Goal: Information Seeking & Learning: Learn about a topic

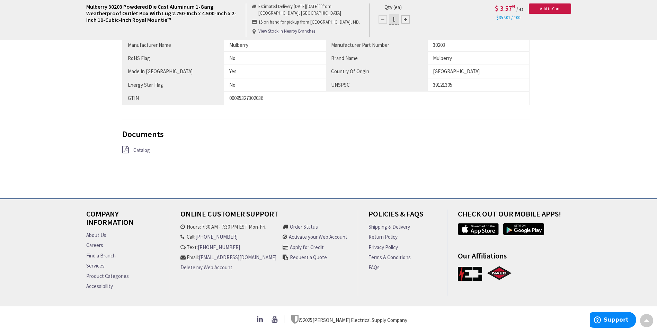
scroll to position [515, 0]
click at [141, 148] on span "Catalog" at bounding box center [141, 150] width 17 height 7
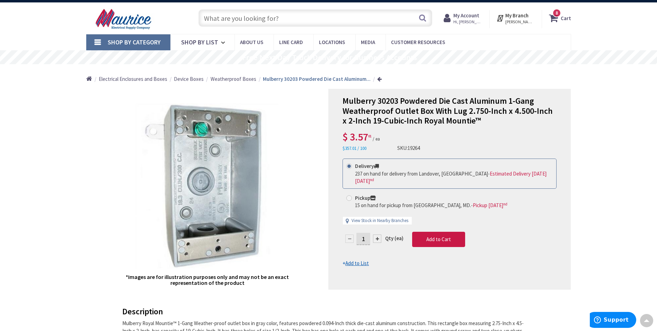
scroll to position [0, 0]
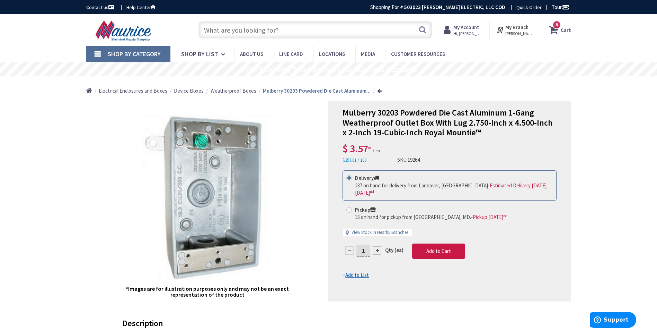
click at [239, 28] on input "text" at bounding box center [316, 29] width 234 height 17
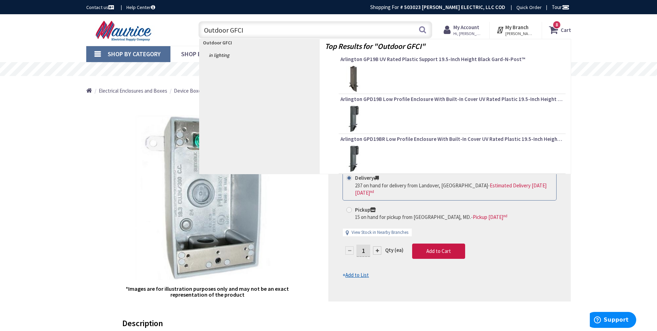
click at [322, 27] on input "Outdoor GFCI" at bounding box center [316, 29] width 234 height 17
type input "Outdoor GFCI"
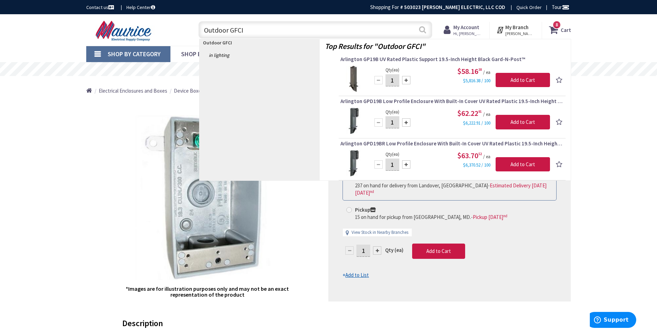
click at [322, 29] on button "Search" at bounding box center [422, 30] width 9 height 16
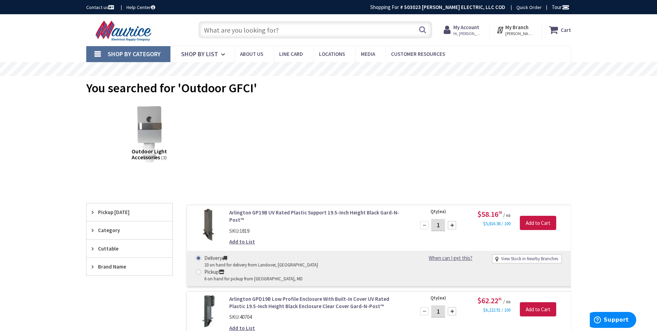
click at [270, 30] on input "text" at bounding box center [316, 29] width 234 height 17
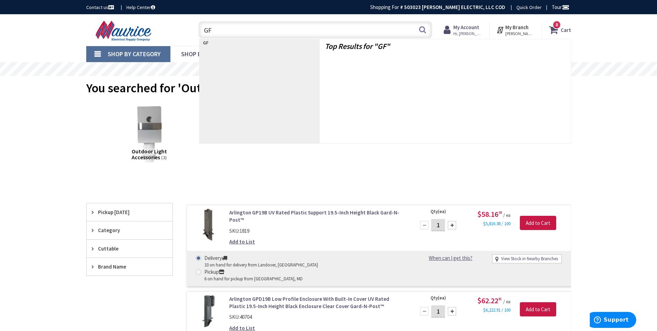
type input "GFI"
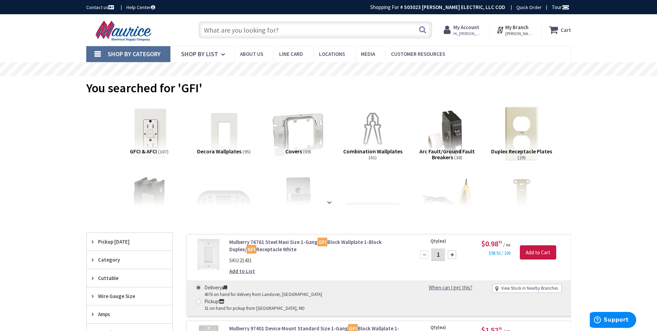
click at [155, 143] on img at bounding box center [149, 133] width 63 height 63
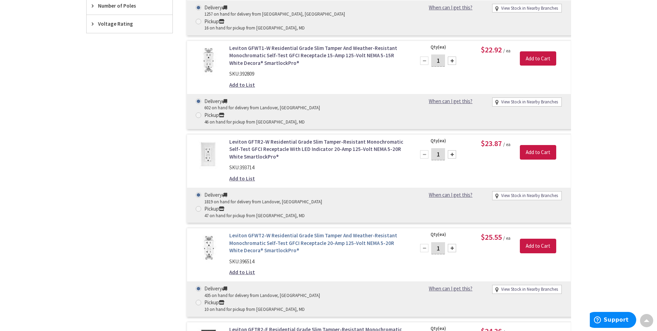
scroll to position [428, 0]
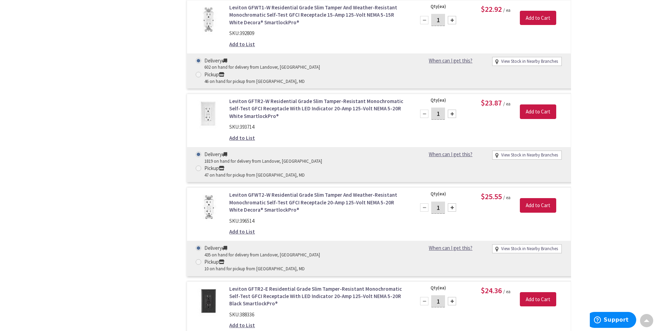
click at [244, 191] on link "Leviton GFWT2-W Residential Grade Slim Tamper And Weather-Resistant Monochromat…" at bounding box center [317, 202] width 176 height 22
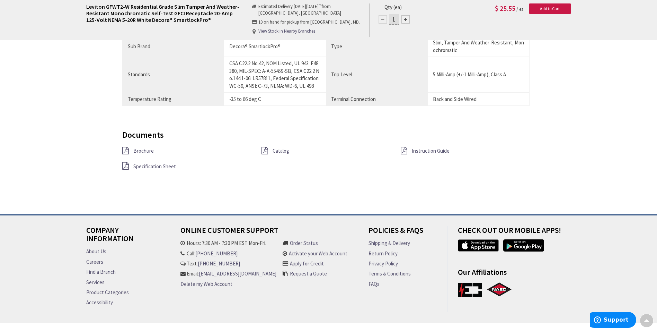
scroll to position [659, 0]
click at [161, 166] on span "Specification Sheet" at bounding box center [154, 166] width 43 height 7
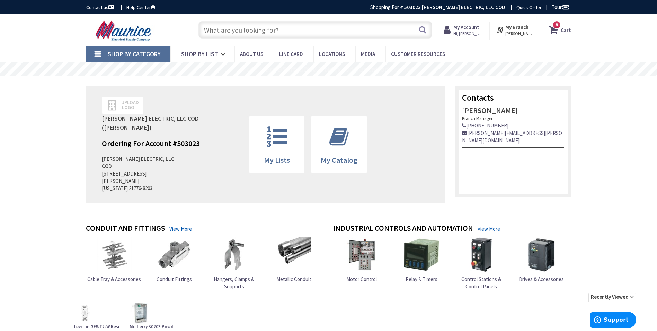
click at [277, 35] on input "text" at bounding box center [316, 29] width 234 height 17
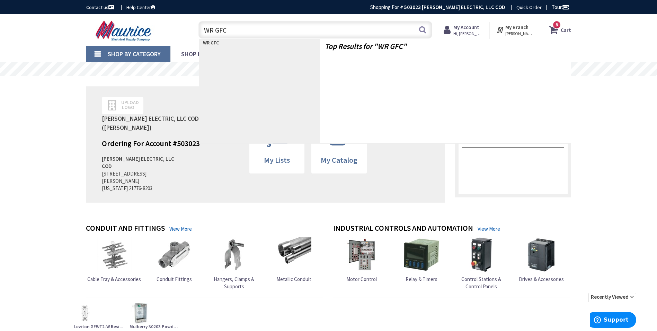
type input "WR GFCI"
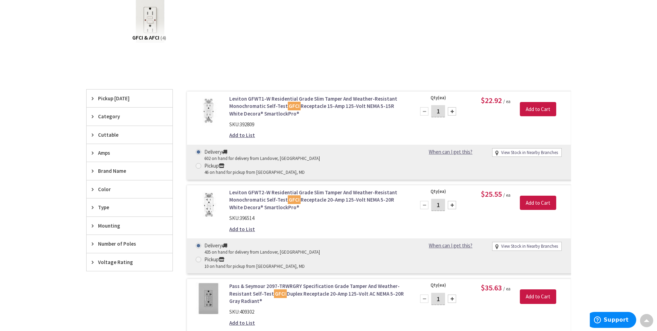
scroll to position [104, 0]
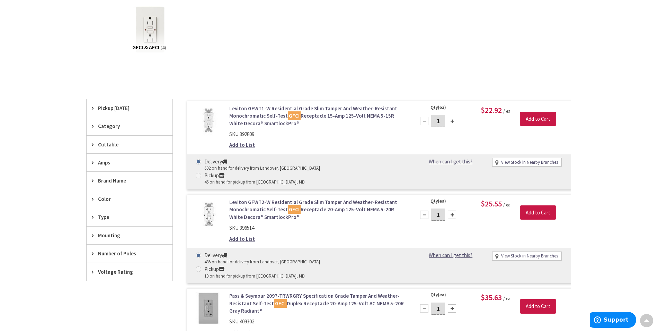
click at [267, 198] on link "Leviton GFWT2-W Residential Grade Slim Tamper And Weather-Resistant Monochromat…" at bounding box center [317, 209] width 176 height 22
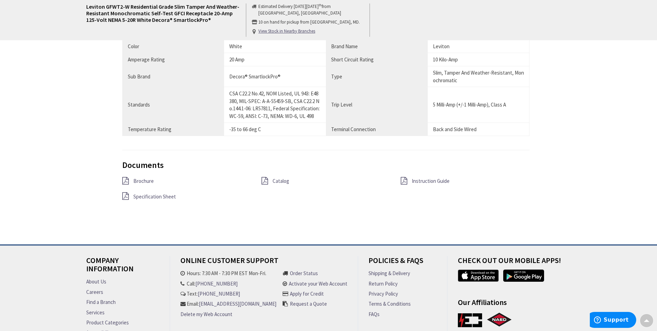
scroll to position [678, 0]
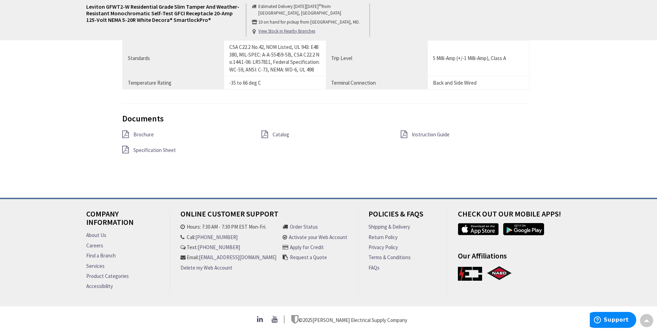
click at [147, 148] on span "Specification Sheet" at bounding box center [154, 150] width 43 height 7
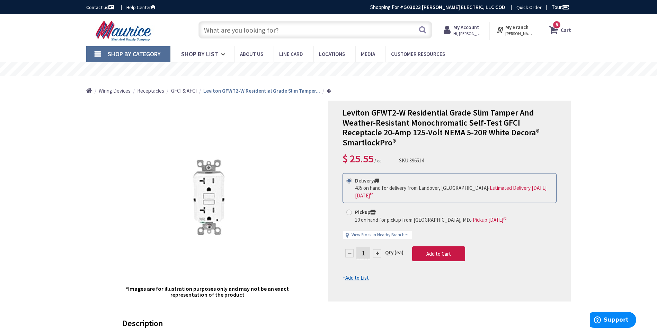
click at [279, 29] on input "text" at bounding box center [316, 29] width 234 height 17
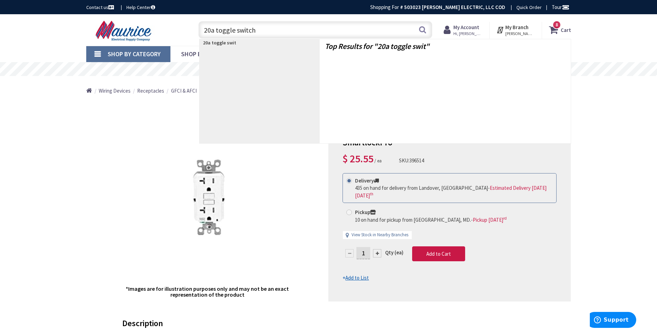
type input "20a toggle switch"
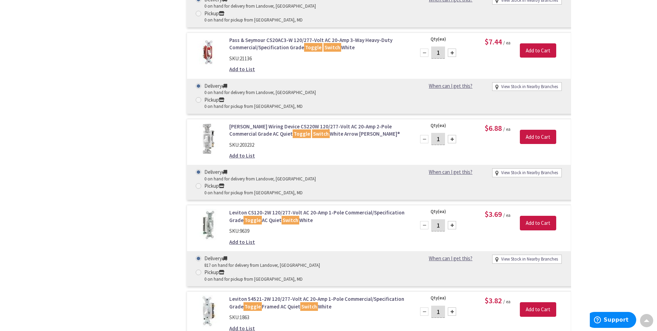
scroll to position [520, 0]
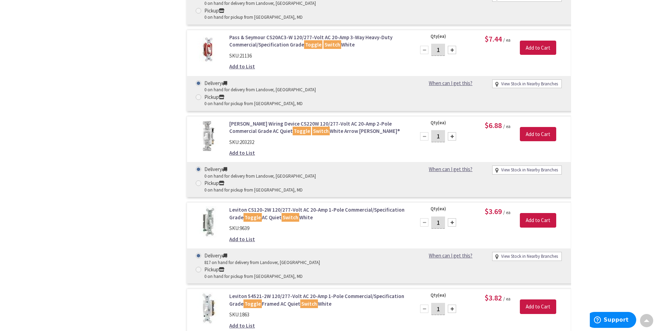
click at [272, 206] on link "Leviton CS120-2W 120/277-Volt AC 20-Amp 1-Pole Commercial/Specification Grade T…" at bounding box center [317, 213] width 176 height 15
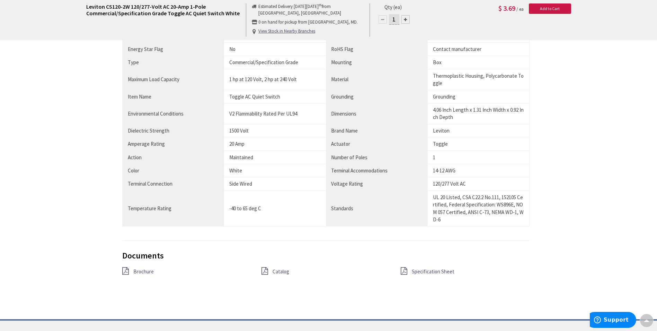
scroll to position [451, 0]
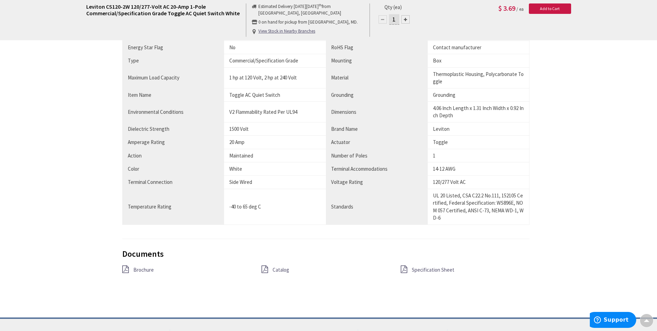
click at [419, 270] on span "Specification Sheet" at bounding box center [433, 269] width 43 height 7
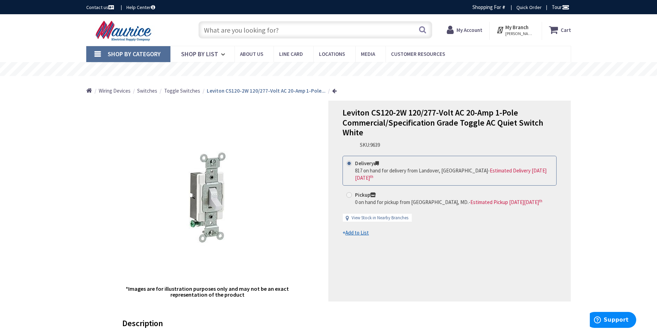
click at [259, 27] on input "text" at bounding box center [316, 29] width 234 height 17
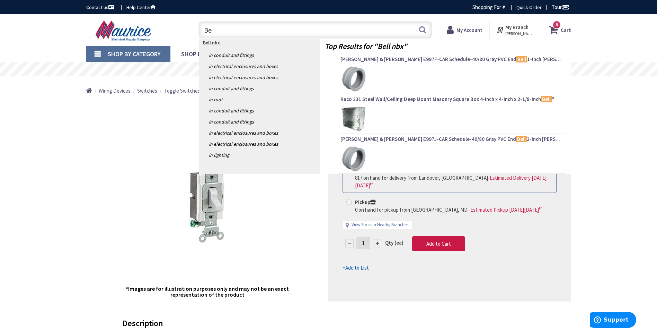
type input "B"
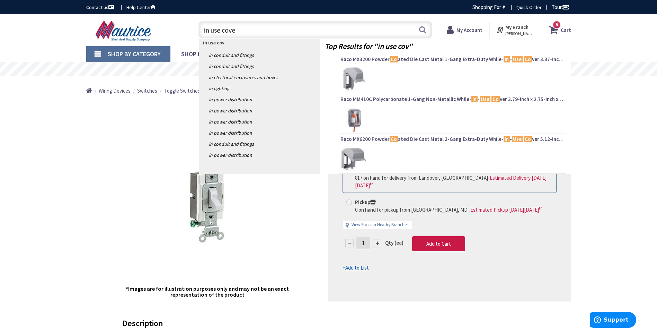
type input "in use cover"
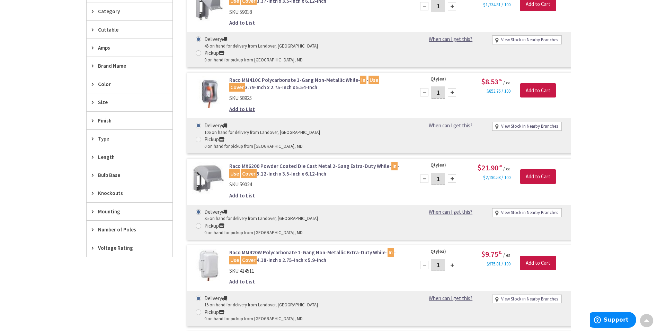
scroll to position [312, 0]
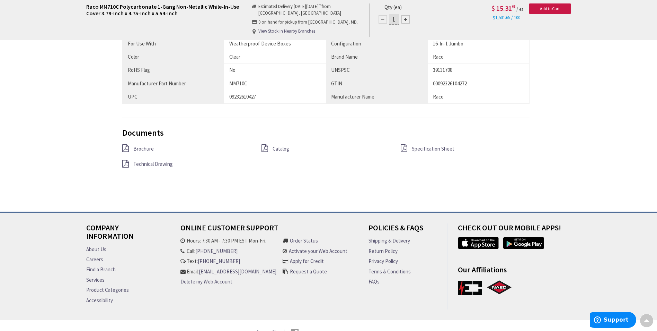
scroll to position [520, 0]
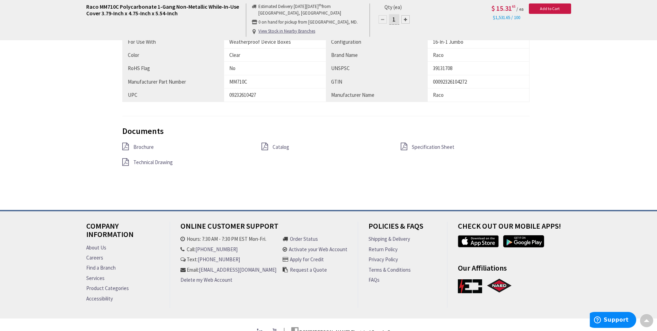
click at [434, 145] on span "Specification Sheet" at bounding box center [433, 146] width 43 height 7
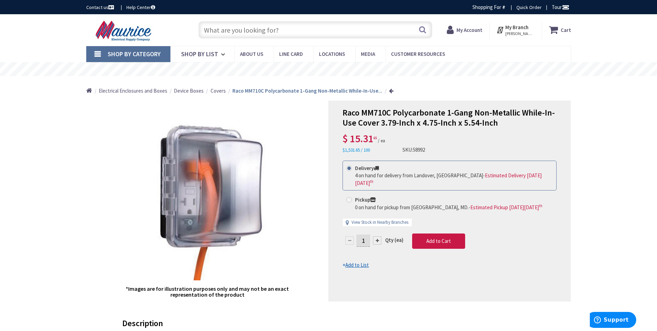
click at [238, 36] on input "text" at bounding box center [316, 29] width 234 height 17
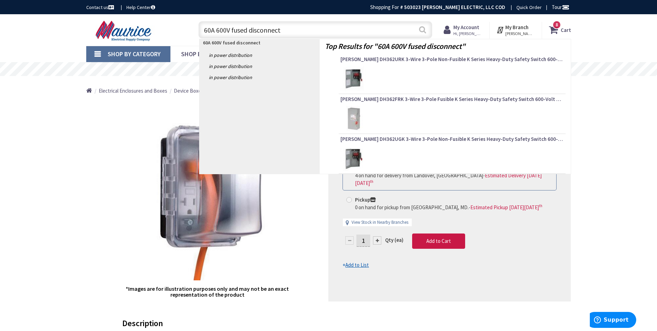
type input "60A 600V fused disconnect"
click at [426, 30] on button "Search" at bounding box center [422, 30] width 9 height 16
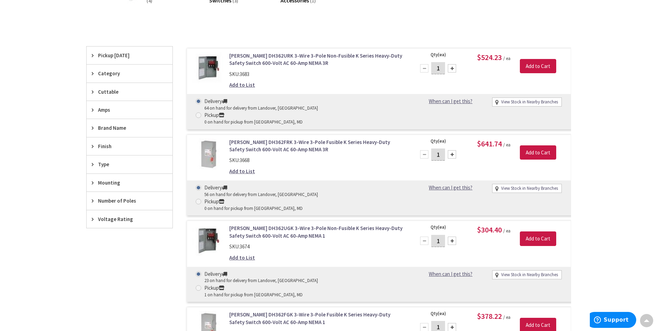
scroll to position [139, 0]
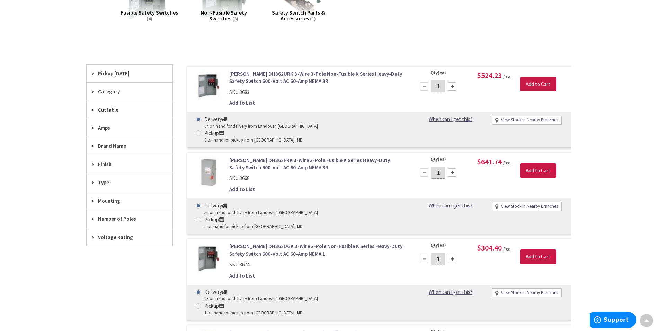
click at [259, 156] on link "[PERSON_NAME] DH362FRK 3-Wire 3-Pole Fusible K Series Heavy-Duty Safety Switch …" at bounding box center [317, 163] width 176 height 15
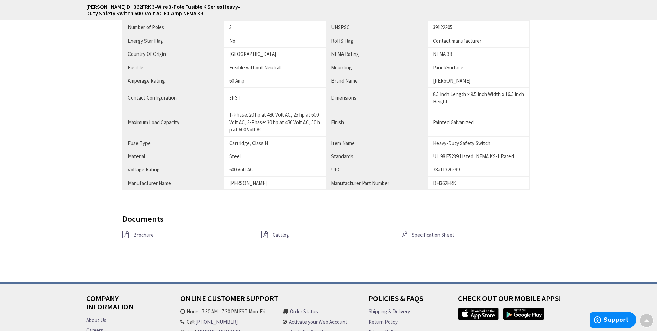
scroll to position [554, 0]
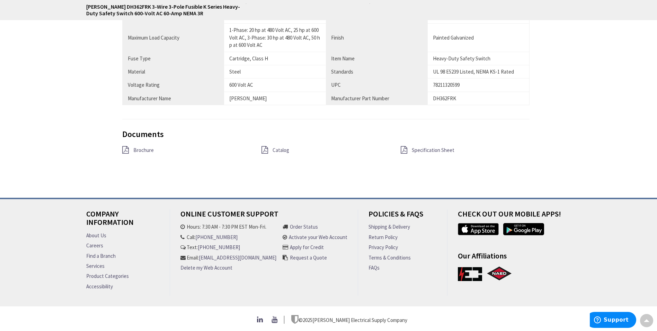
click at [440, 147] on span "Specification Sheet" at bounding box center [433, 150] width 43 height 7
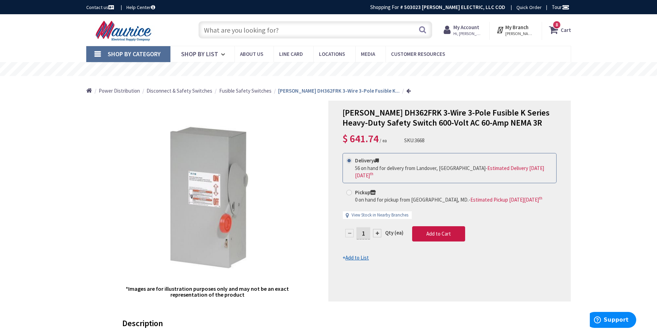
click at [286, 33] on input "text" at bounding box center [316, 29] width 234 height 17
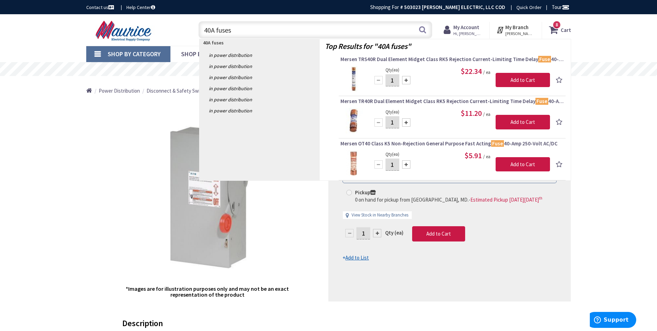
click at [208, 31] on input "40A fuses" at bounding box center [316, 29] width 234 height 17
drag, startPoint x: 214, startPoint y: 28, endPoint x: 204, endPoint y: 28, distance: 10.1
click at [204, 28] on input "40A fuses" at bounding box center [316, 29] width 234 height 17
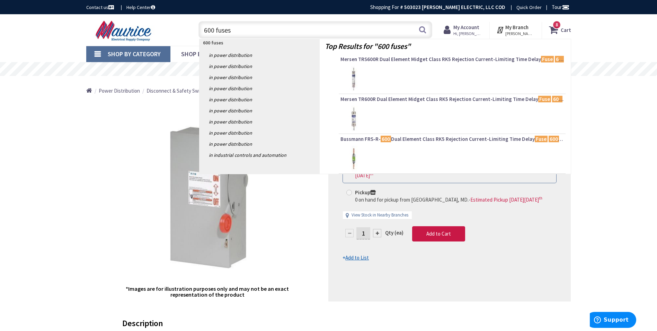
type input "600V fuses"
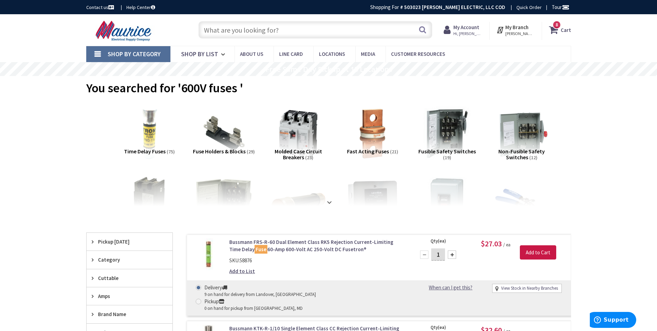
click at [158, 151] on span "Time Delay Fuses" at bounding box center [145, 151] width 42 height 7
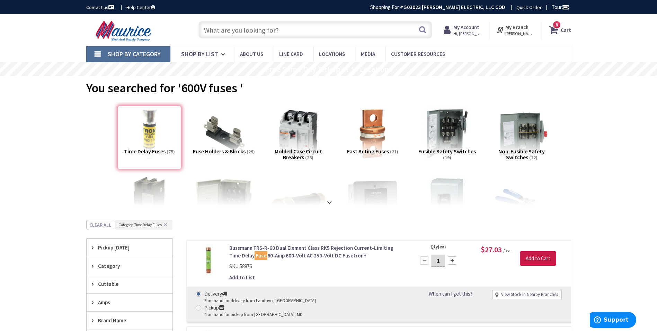
scroll to position [220, 0]
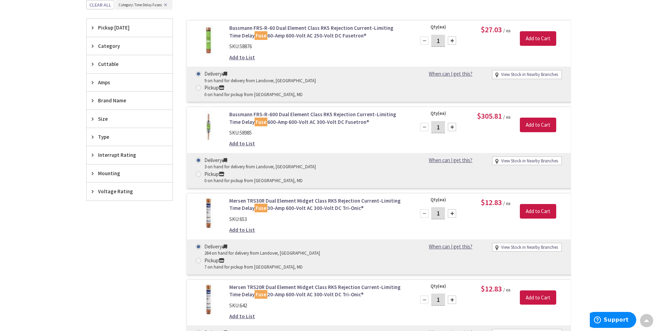
click at [98, 134] on span "Type" at bounding box center [126, 136] width 56 height 7
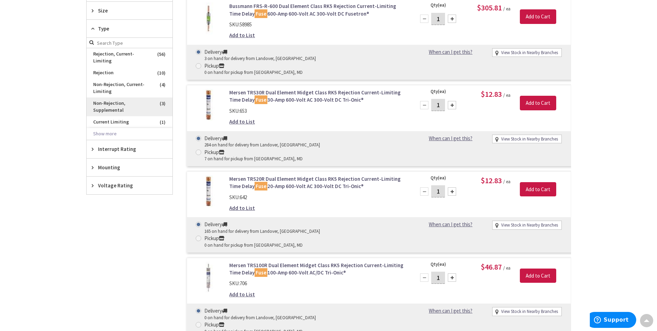
scroll to position [254, 0]
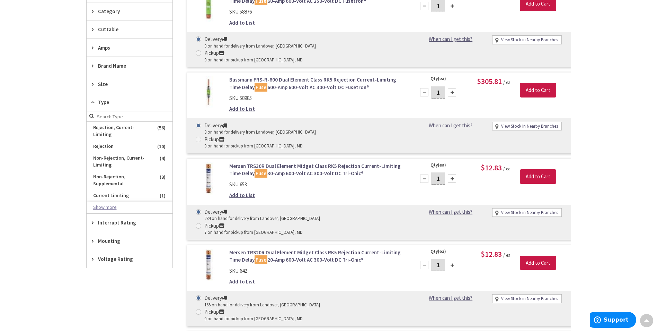
click at [106, 201] on button "Show more" at bounding box center [130, 207] width 86 height 12
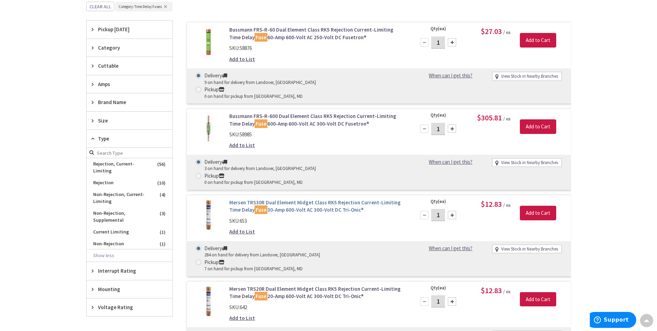
scroll to position [150, 0]
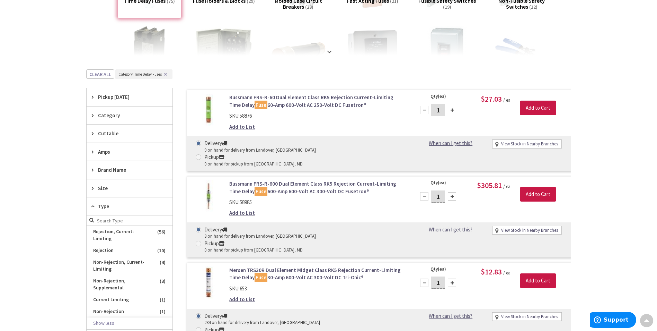
click at [298, 105] on link "Bussmann FRS-R-60 Dual Element Class RK5 Rejection Current-Limiting Time Delay …" at bounding box center [317, 101] width 176 height 15
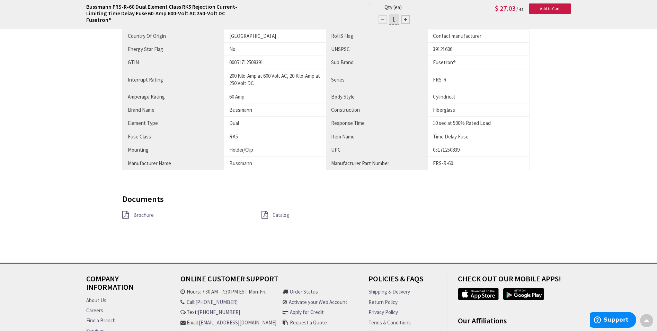
scroll to position [555, 0]
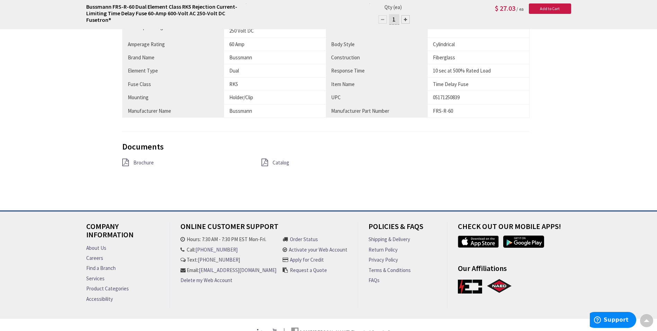
click at [275, 162] on span "Catalog" at bounding box center [281, 162] width 17 height 7
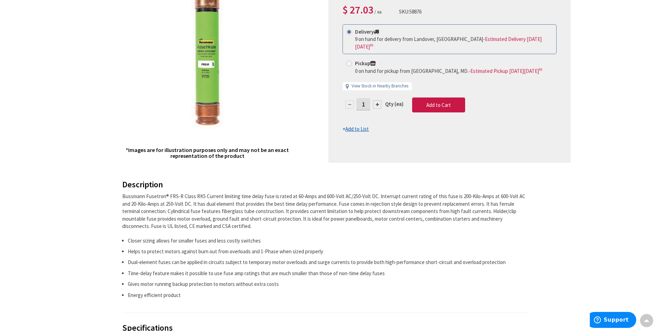
scroll to position [0, 0]
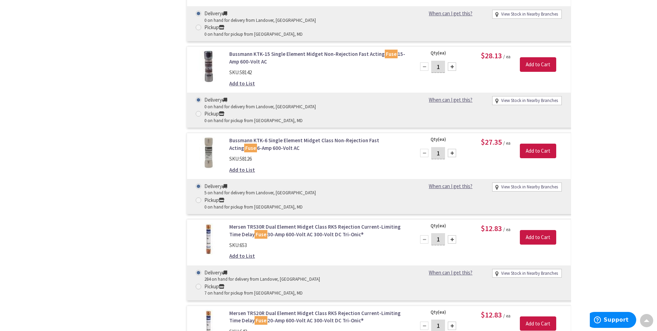
scroll to position [809, 0]
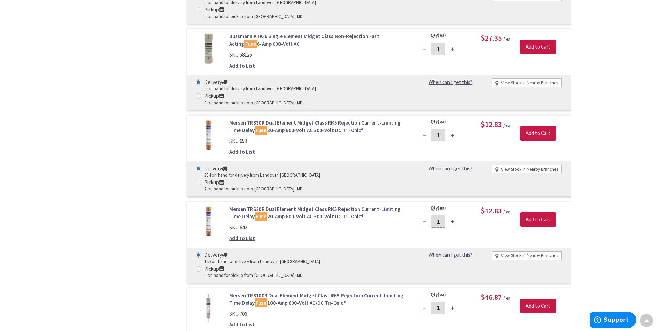
click at [311, 119] on link "Mersen TRS30R Dual Element Midget Class RK5 Rejection Current-Limiting Time Del…" at bounding box center [317, 126] width 176 height 15
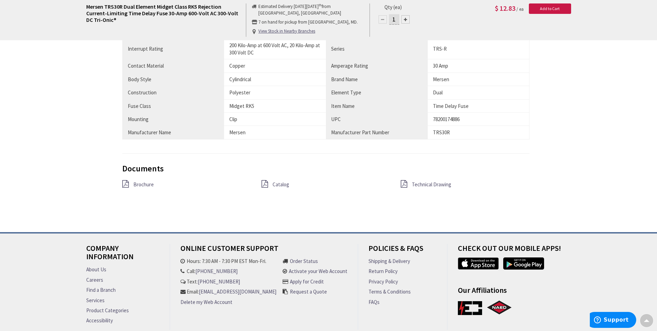
scroll to position [520, 0]
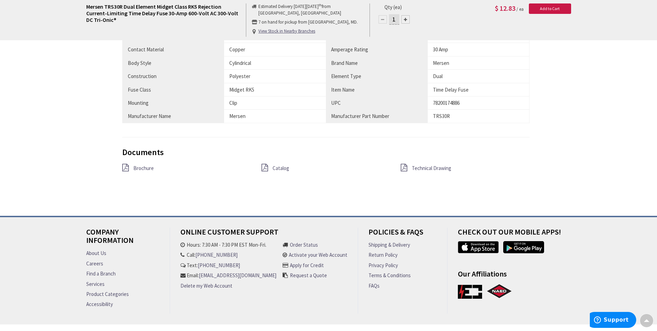
click at [281, 170] on span "Catalog" at bounding box center [281, 168] width 17 height 7
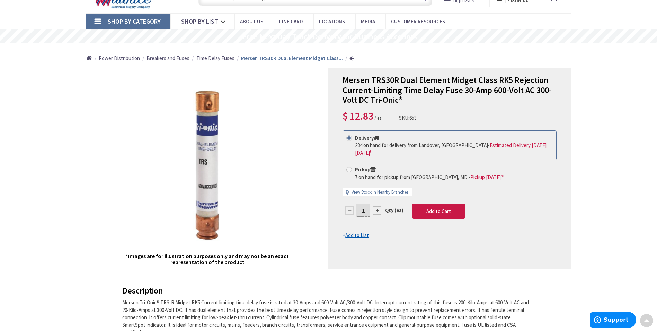
scroll to position [0, 0]
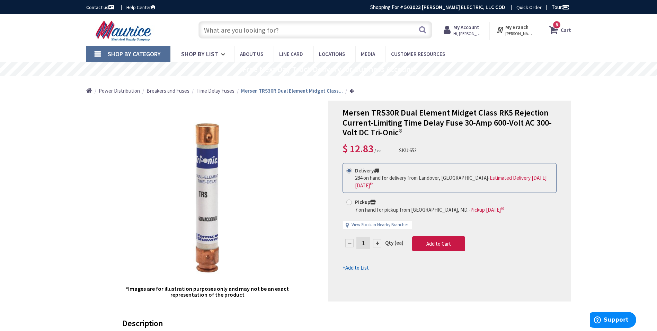
click at [229, 32] on input "text" at bounding box center [316, 29] width 234 height 17
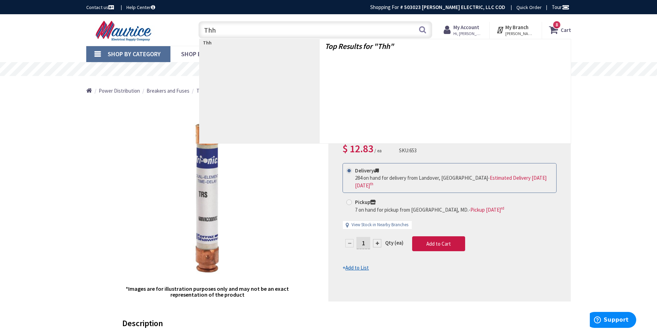
type input "Thhn"
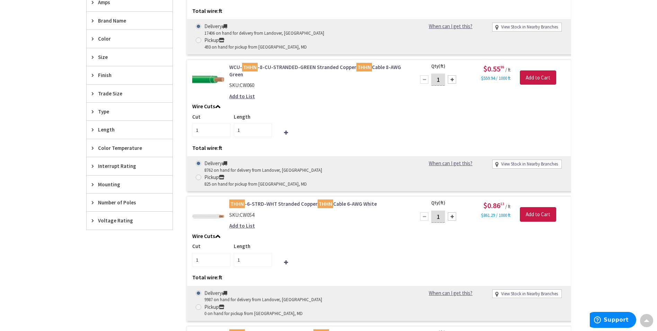
scroll to position [312, 0]
click at [310, 200] on link "THHN -6-STRD-WHT Stranded Copper THHN Cable 6-AWG White" at bounding box center [317, 203] width 176 height 7
click at [361, 200] on link "THHN -6-STRD-WHT Stranded Copper THHN Cable 6-AWG White" at bounding box center [317, 203] width 176 height 7
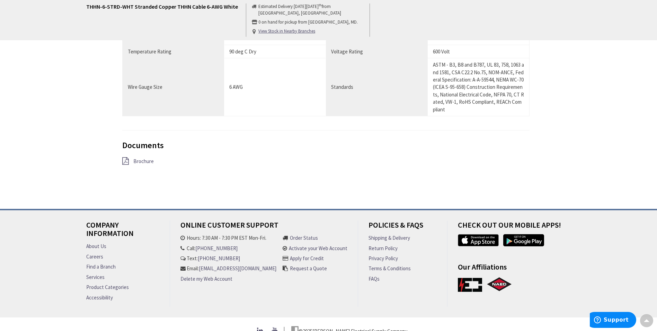
scroll to position [485, 0]
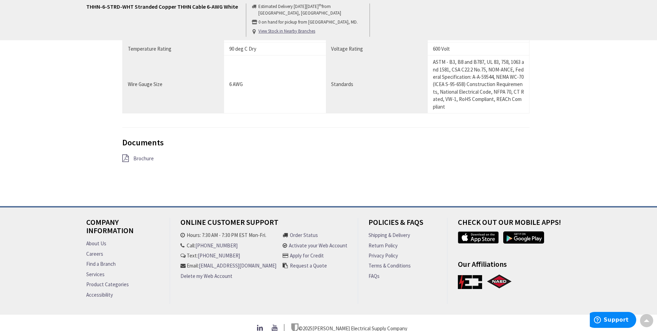
click at [143, 161] on span "Brochure" at bounding box center [143, 158] width 20 height 7
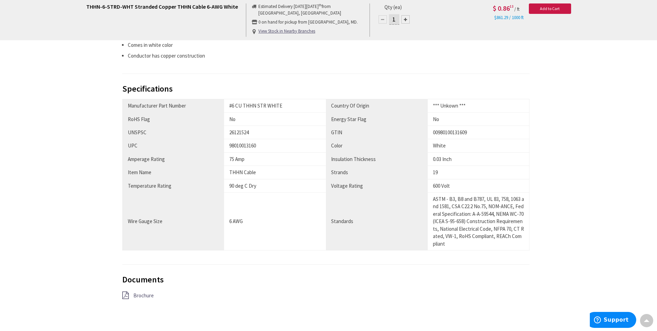
scroll to position [257, 0]
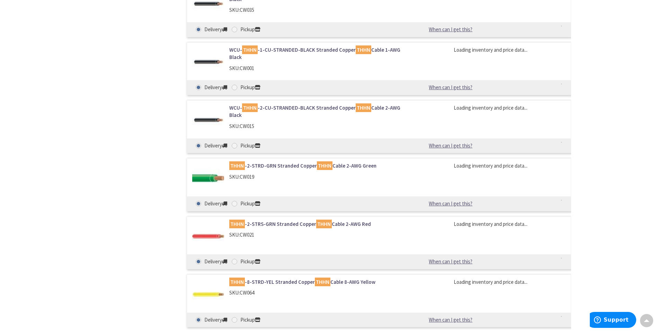
scroll to position [564, 0]
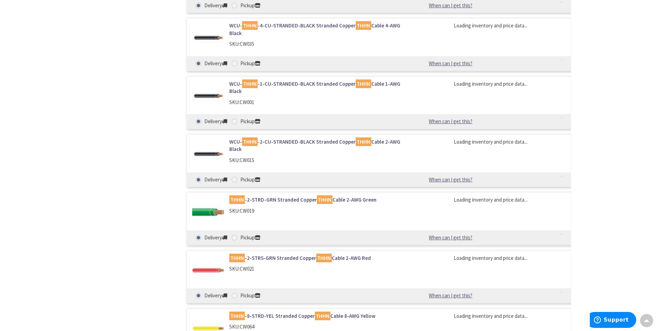
click at [266, 84] on link "WCU- THHN -1-CU-STRANDED-BLACK Stranded Copper THHN Cable 1-AWG Black" at bounding box center [317, 87] width 176 height 15
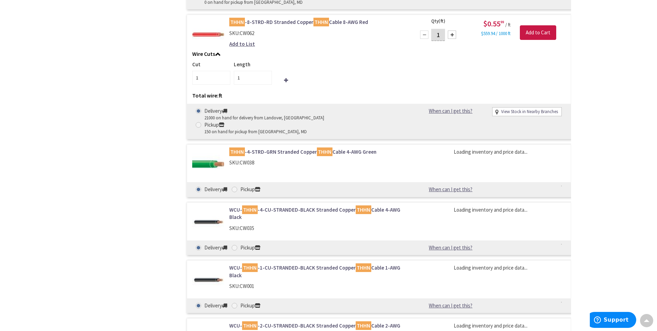
scroll to position [684, 0]
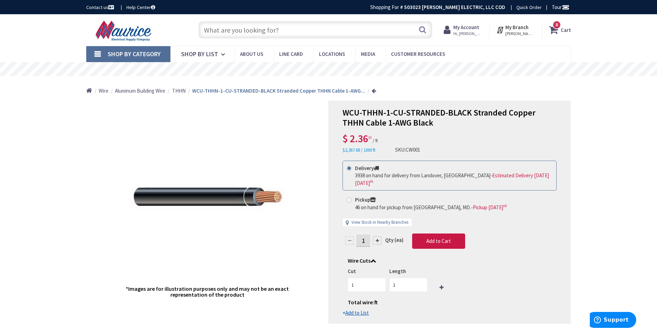
drag, startPoint x: 343, startPoint y: 35, endPoint x: 280, endPoint y: 35, distance: 63.1
click at [282, 35] on input "text" at bounding box center [316, 29] width 234 height 17
click at [276, 35] on input "text" at bounding box center [316, 29] width 234 height 17
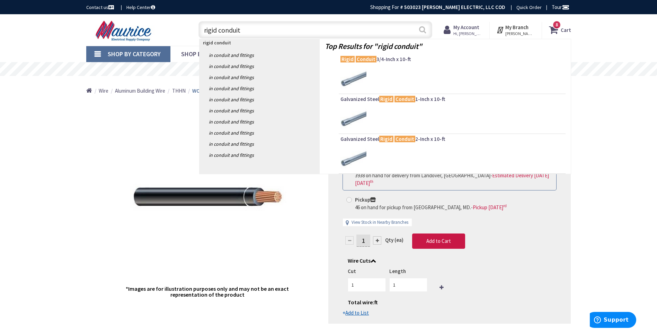
type input "rigid conduit"
click at [425, 33] on button "Search" at bounding box center [422, 30] width 9 height 16
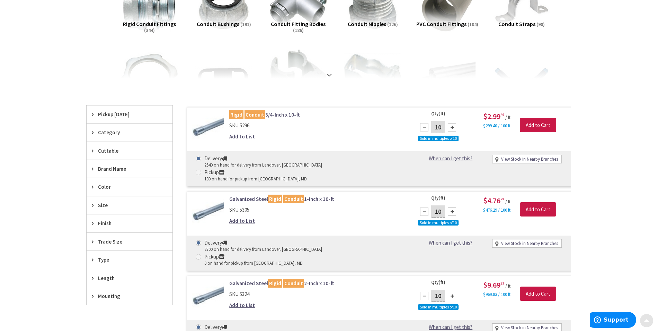
scroll to position [139, 0]
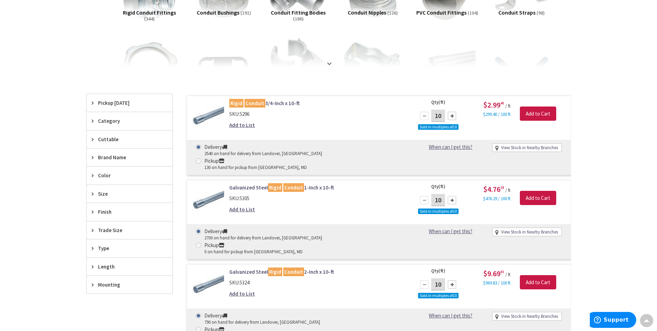
click at [312, 184] on link "Galvanized Steel Rigid Conduit 1-Inch x 10-ft" at bounding box center [317, 187] width 176 height 7
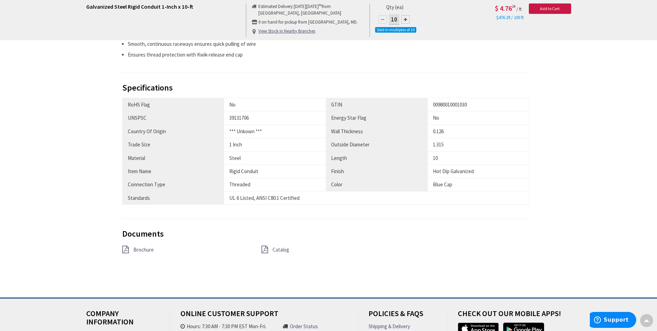
scroll to position [381, 0]
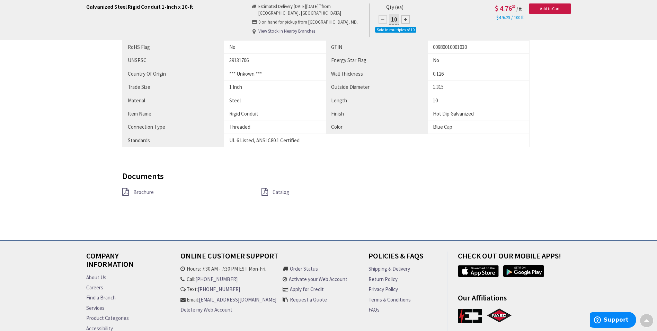
click at [284, 192] on span "Catalog" at bounding box center [281, 192] width 17 height 7
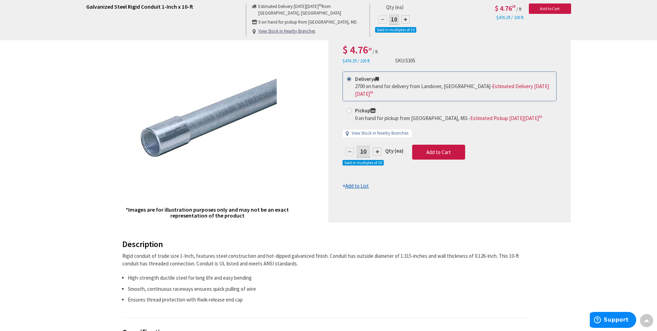
scroll to position [0, 0]
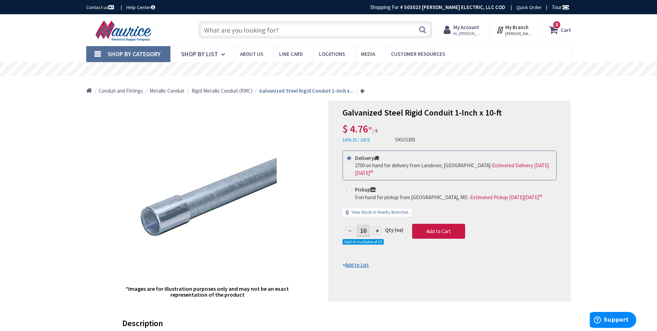
click at [255, 32] on input "text" at bounding box center [316, 29] width 234 height 17
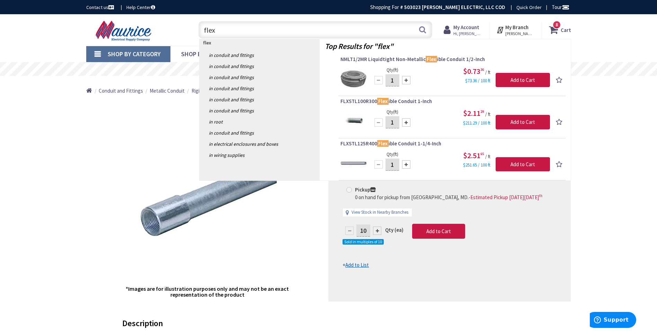
drag, startPoint x: 235, startPoint y: 33, endPoint x: 178, endPoint y: 33, distance: 57.5
click at [178, 33] on div "Toggle Nav flex flex Search 8 8 8 items Cart My Cart 8 8" at bounding box center [329, 29] width 496 height 23
type input "greenfeild"
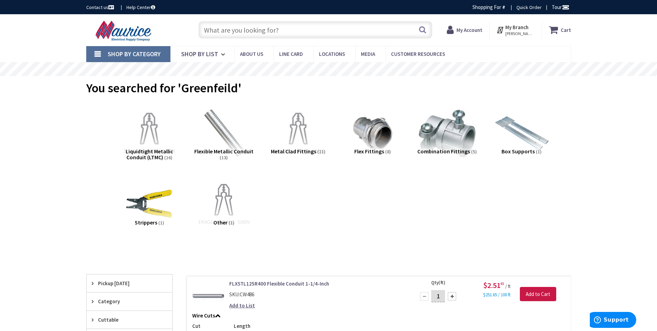
click at [209, 149] on span "Flexible Metallic Conduit" at bounding box center [223, 151] width 59 height 7
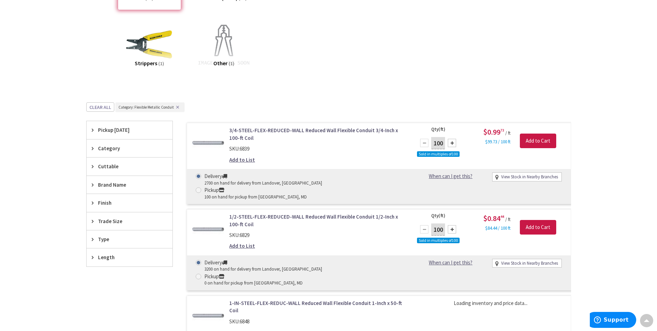
scroll to position [157, 0]
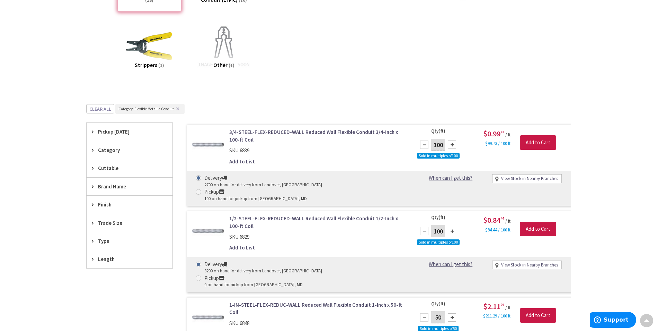
click at [244, 133] on link "3/4-STEEL-FLEX-REDUCED-WALL Reduced Wall Flexible Conduit 3/4-Inch x 100-ft Coil" at bounding box center [317, 135] width 176 height 15
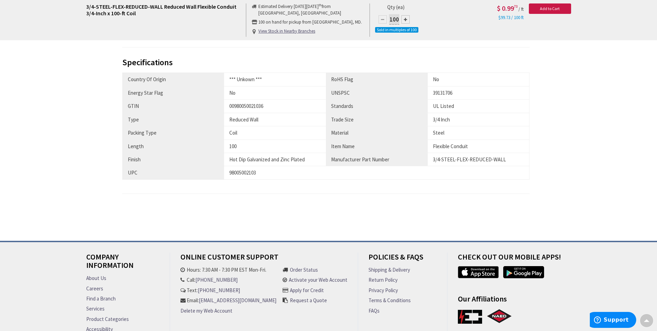
scroll to position [393, 0]
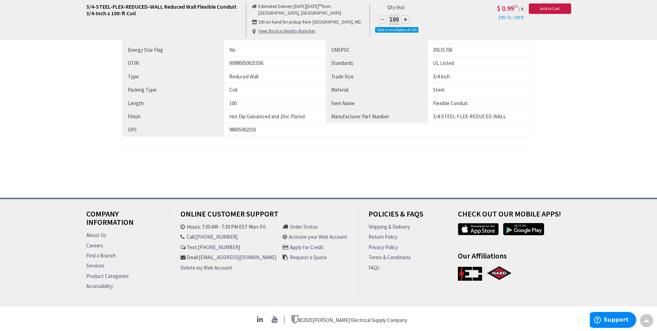
click at [296, 171] on div "Description Reduced wall flexible conduit of trade size 3/4-Inch, features stee…" at bounding box center [329, 58] width 496 height 248
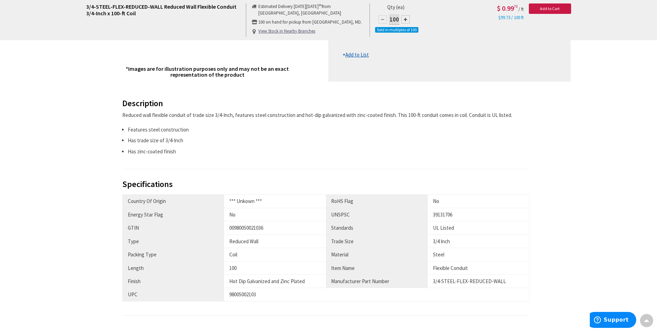
scroll to position [12, 0]
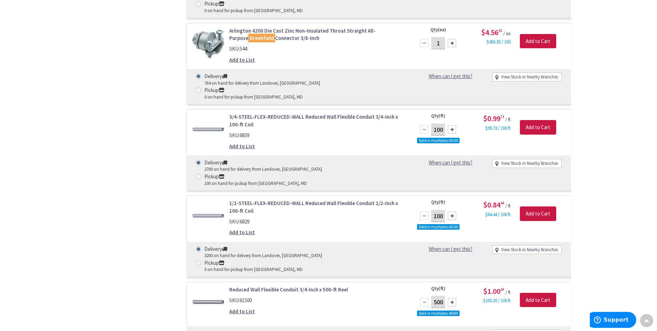
scroll to position [633, 0]
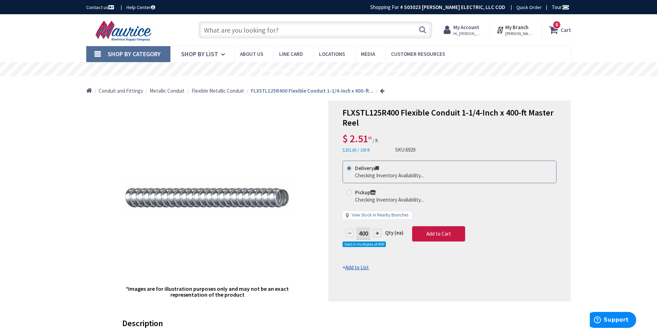
click at [311, 30] on input "text" at bounding box center [316, 29] width 234 height 17
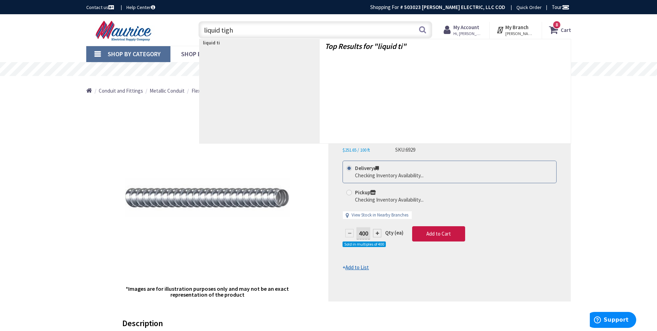
type input "liquid tight"
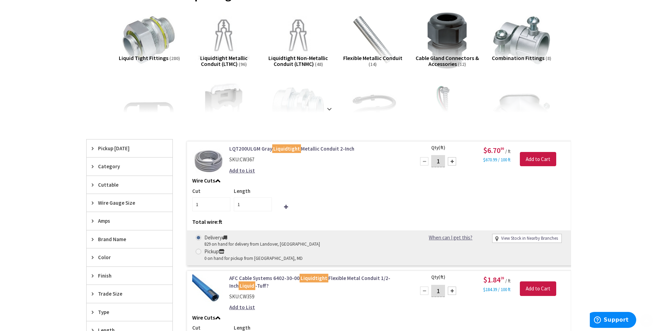
scroll to position [104, 0]
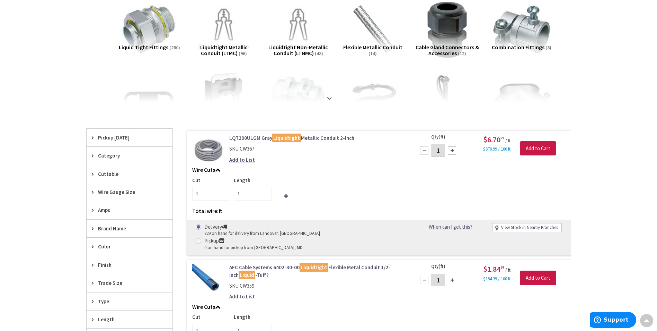
click at [304, 138] on link "LQT200ULGM Gray Liquidtight Metallic Conduit 2-Inch" at bounding box center [317, 137] width 176 height 7
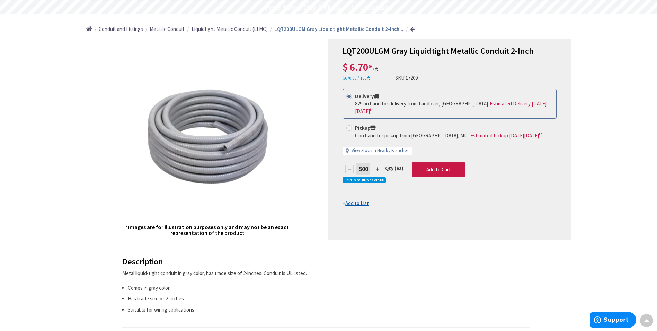
scroll to position [57, 0]
